Goal: Information Seeking & Learning: Learn about a topic

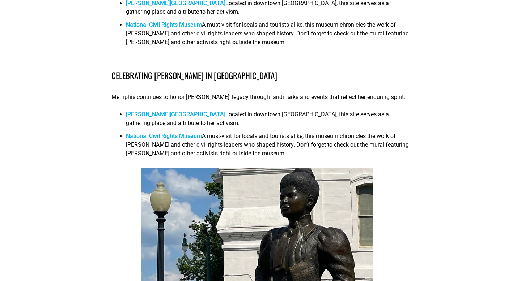
scroll to position [817, 0]
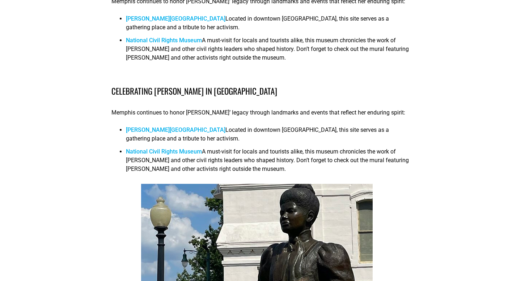
click at [172, 148] on link "National Civil Rights Museum" at bounding box center [164, 151] width 76 height 7
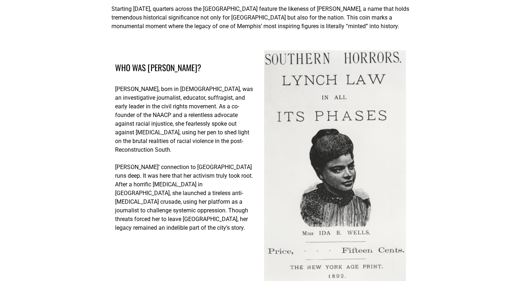
scroll to position [0, 0]
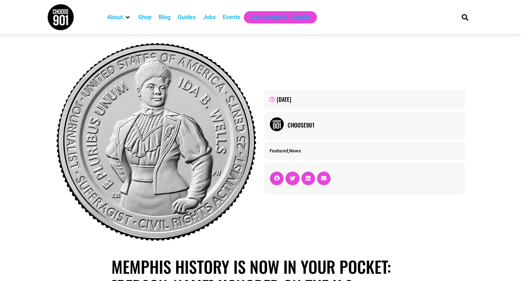
click at [156, 145] on img at bounding box center [156, 142] width 201 height 201
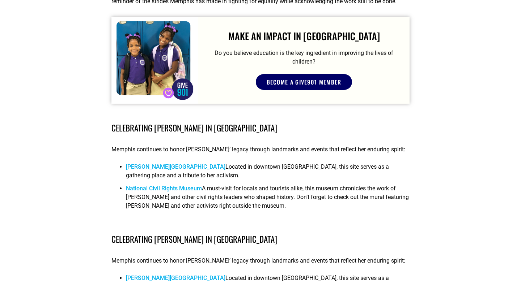
scroll to position [670, 0]
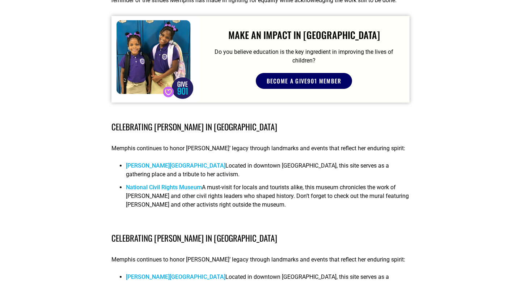
click at [242, 183] on li "National Civil Rights Museum A must-visit for locals and tourists alike, this m…" at bounding box center [268, 198] width 284 height 30
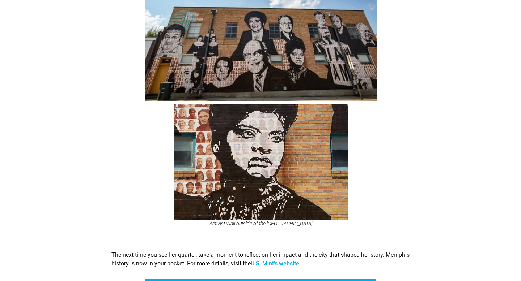
scroll to position [1372, 0]
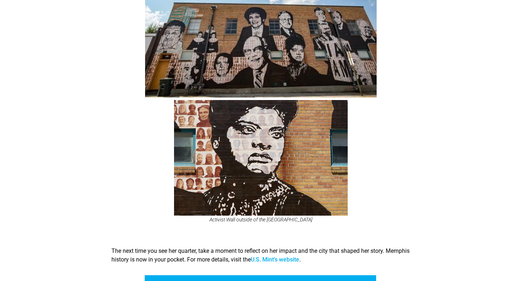
drag, startPoint x: 197, startPoint y: 197, endPoint x: 323, endPoint y: 202, distance: 126.4
click at [323, 217] on figcaption "Activist Wall outside of the [GEOGRAPHIC_DATA]" at bounding box center [261, 220] width 284 height 6
copy figcaption "Activist Wall outside of the [GEOGRAPHIC_DATA]"
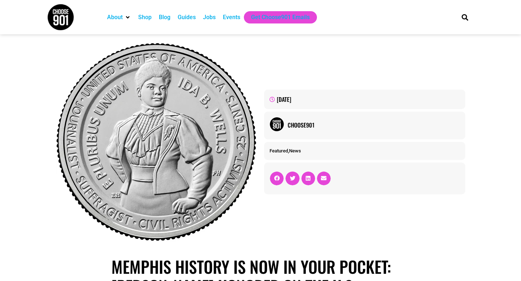
drag, startPoint x: 227, startPoint y: 134, endPoint x: 226, endPoint y: 5, distance: 129.5
drag, startPoint x: 196, startPoint y: 102, endPoint x: 285, endPoint y: 0, distance: 135.4
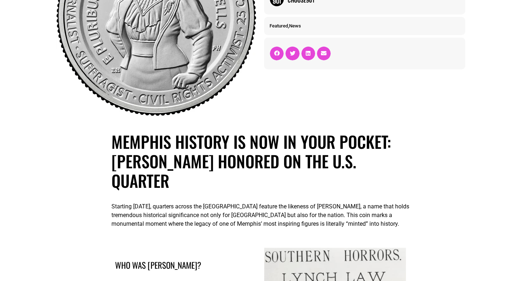
scroll to position [126, 0]
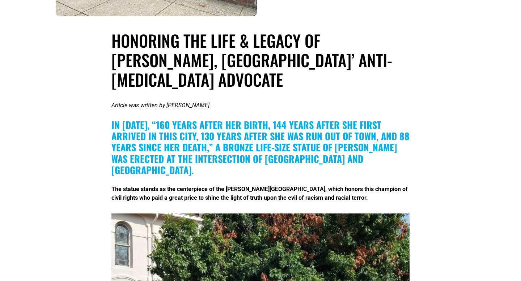
scroll to position [391, 0]
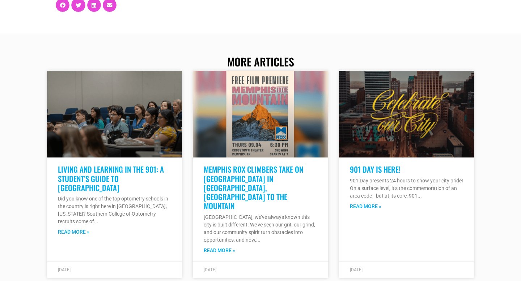
scroll to position [1544, 0]
